Goal: Find specific page/section: Find specific page/section

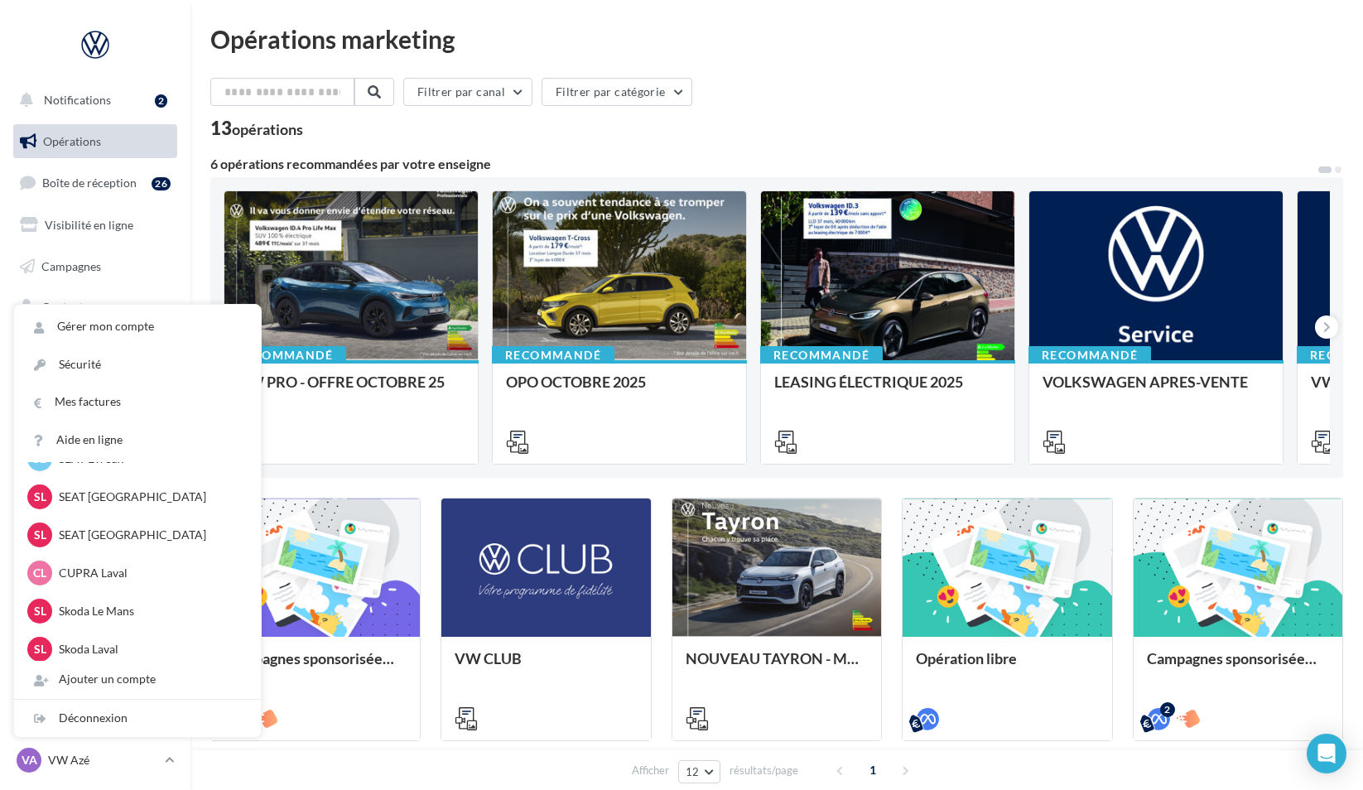
scroll to position [164, 0]
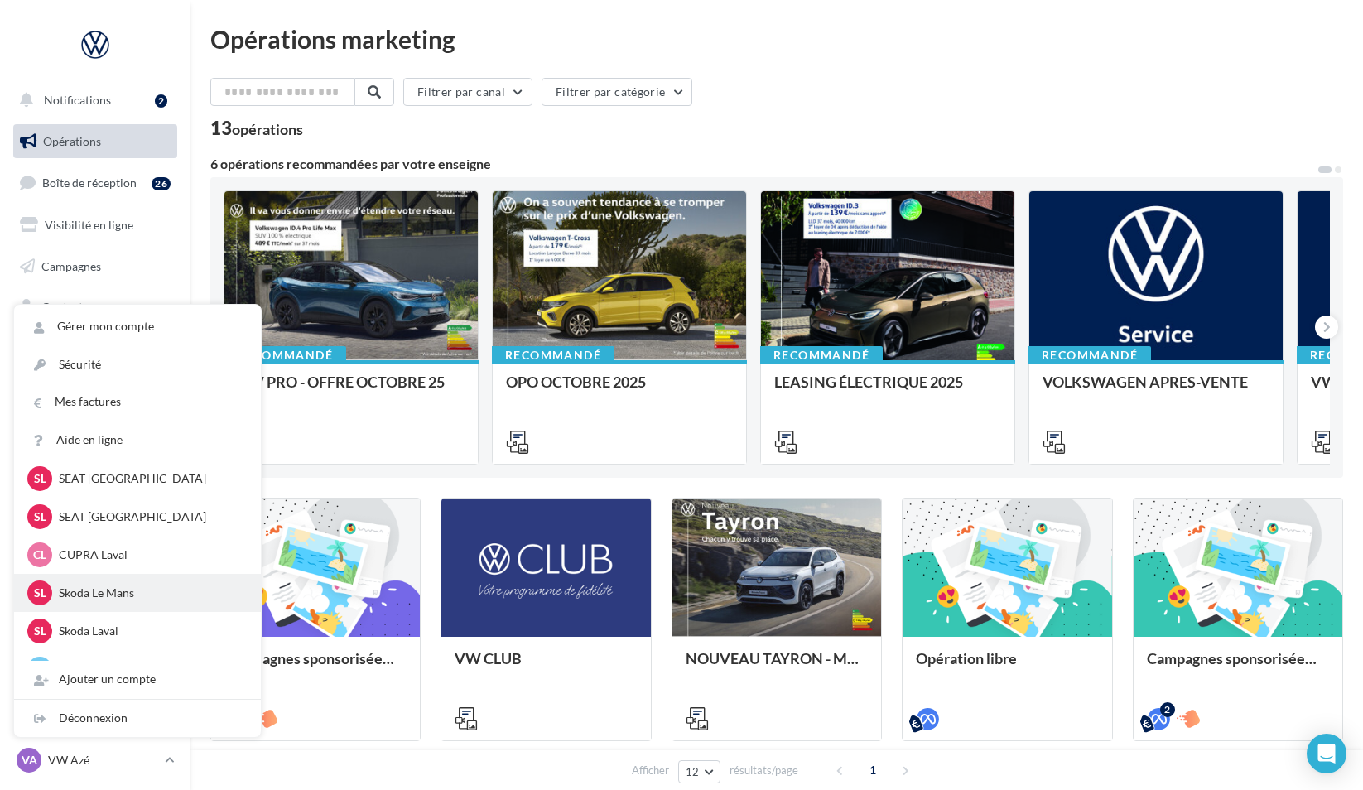
click at [140, 594] on p "Skoda Le Mans" at bounding box center [150, 592] width 182 height 17
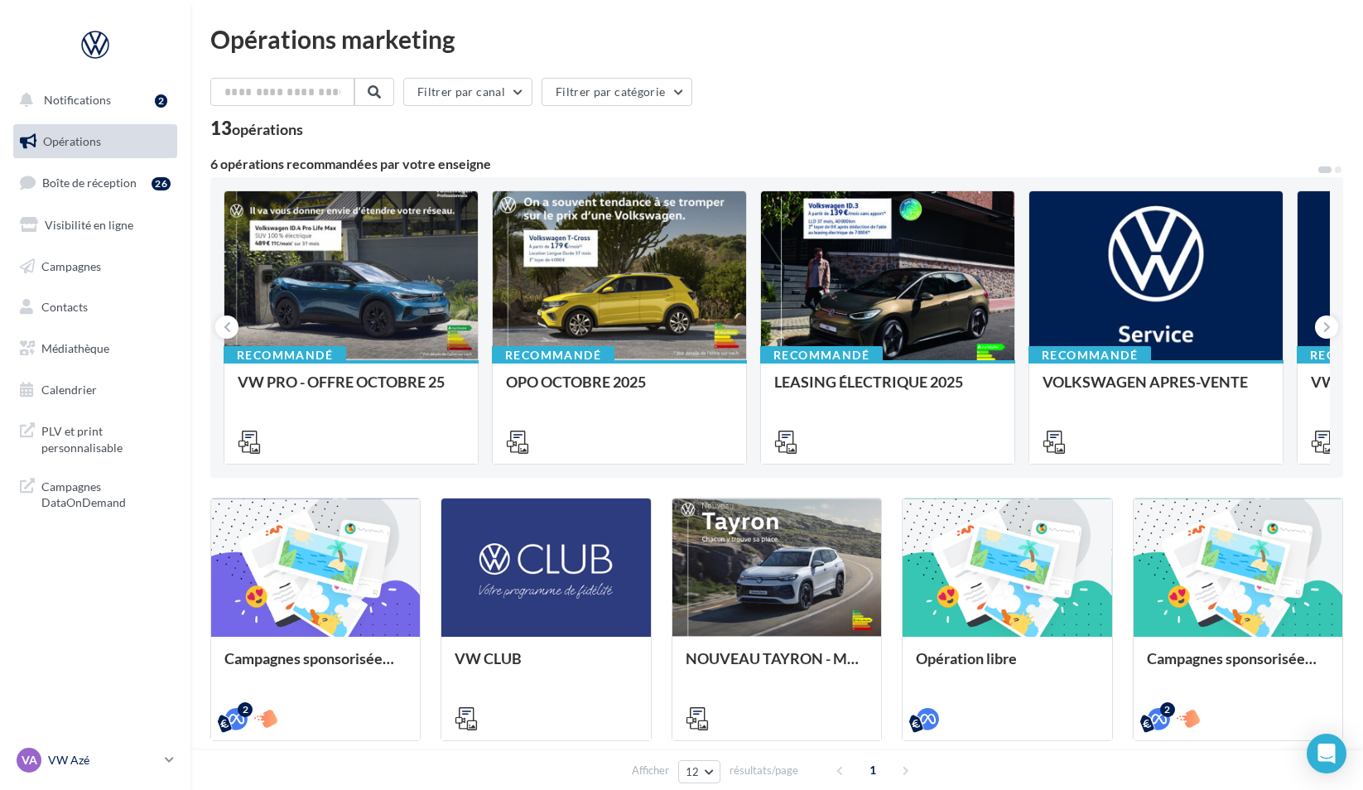
click at [67, 756] on p "VW Azé" at bounding box center [103, 760] width 110 height 17
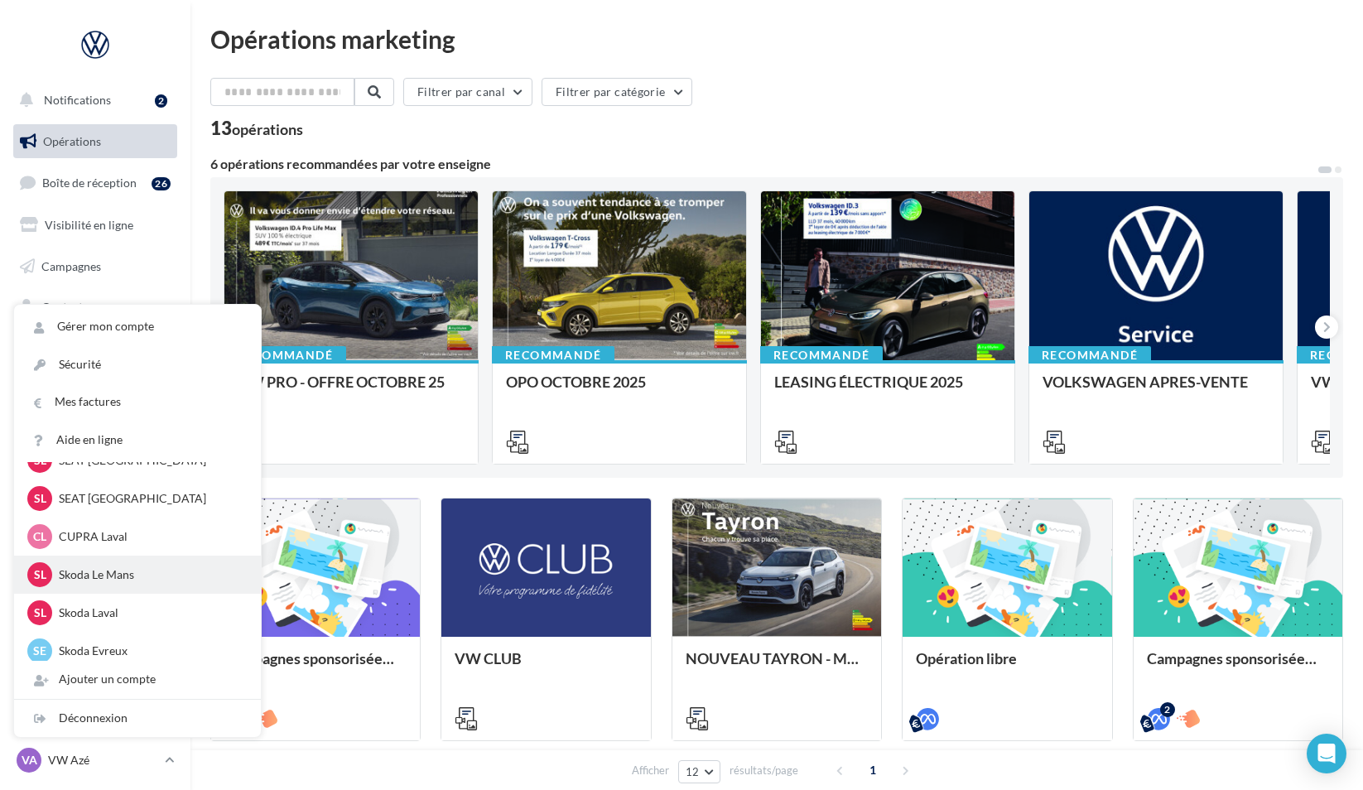
scroll to position [184, 0]
click at [141, 571] on p "Skoda Le Mans" at bounding box center [150, 573] width 182 height 17
